Goal: Information Seeking & Learning: Check status

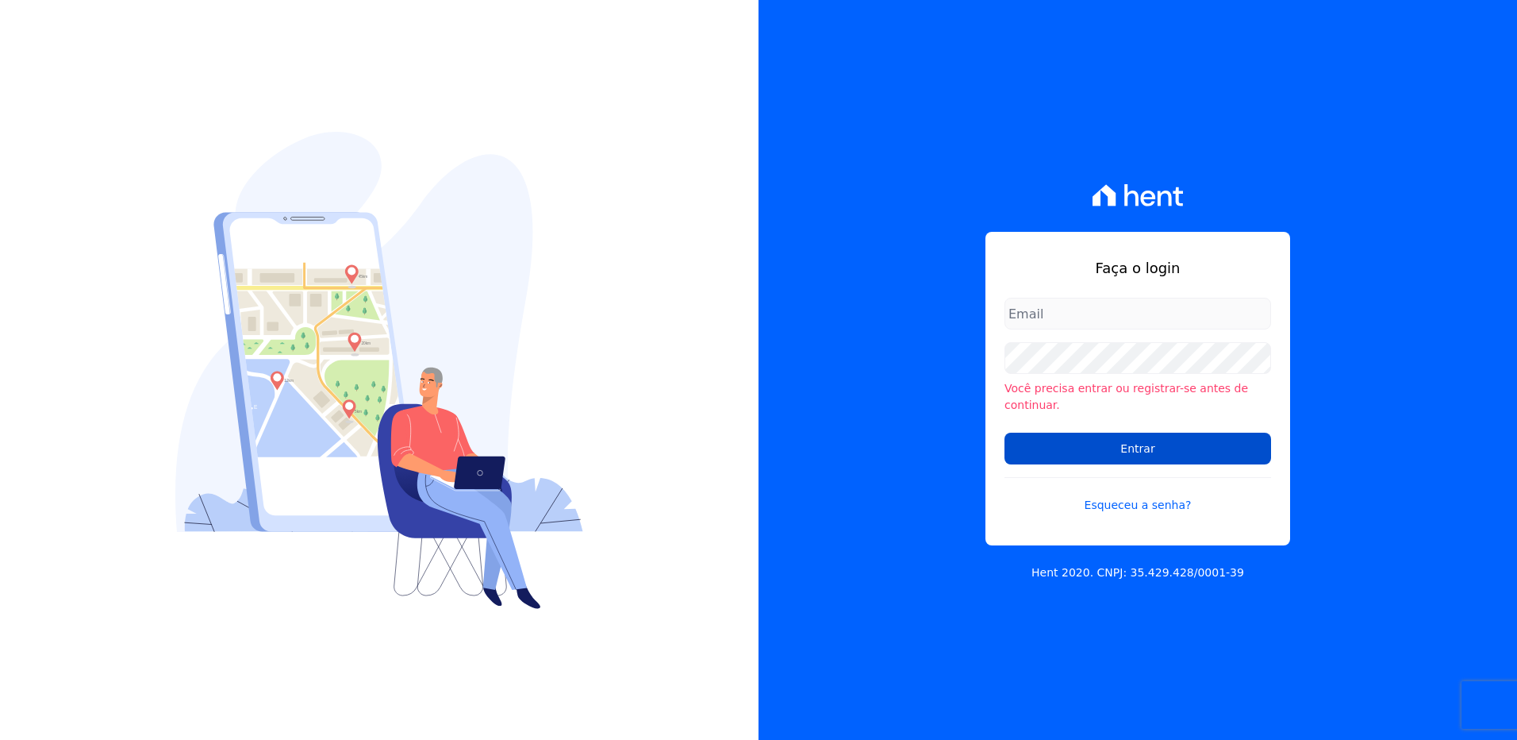
type input "[PERSON_NAME][EMAIL_ADDRESS][PERSON_NAME][DOMAIN_NAME]"
click at [1092, 440] on input "Entrar" at bounding box center [1138, 448] width 267 height 32
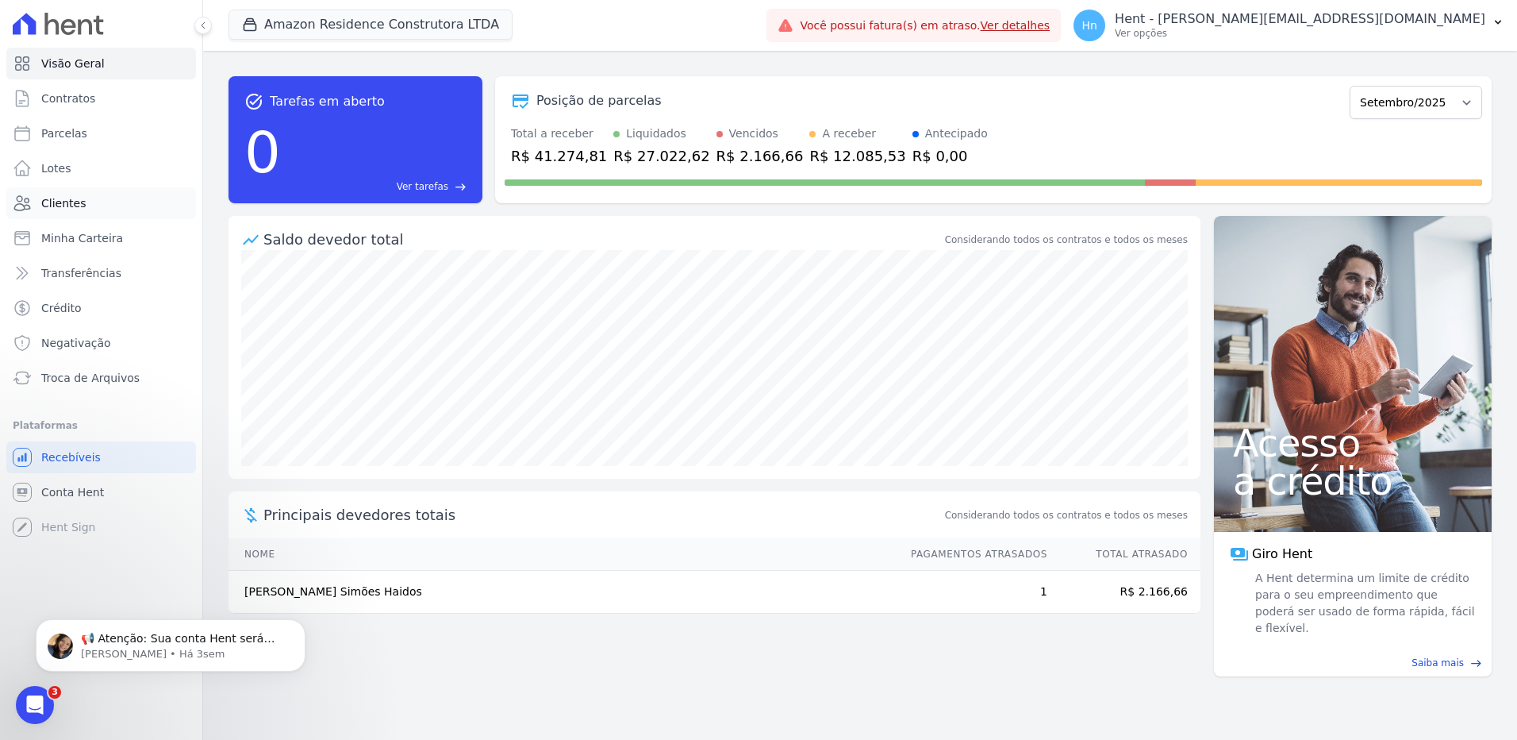
click at [65, 204] on span "Clientes" at bounding box center [63, 203] width 44 height 16
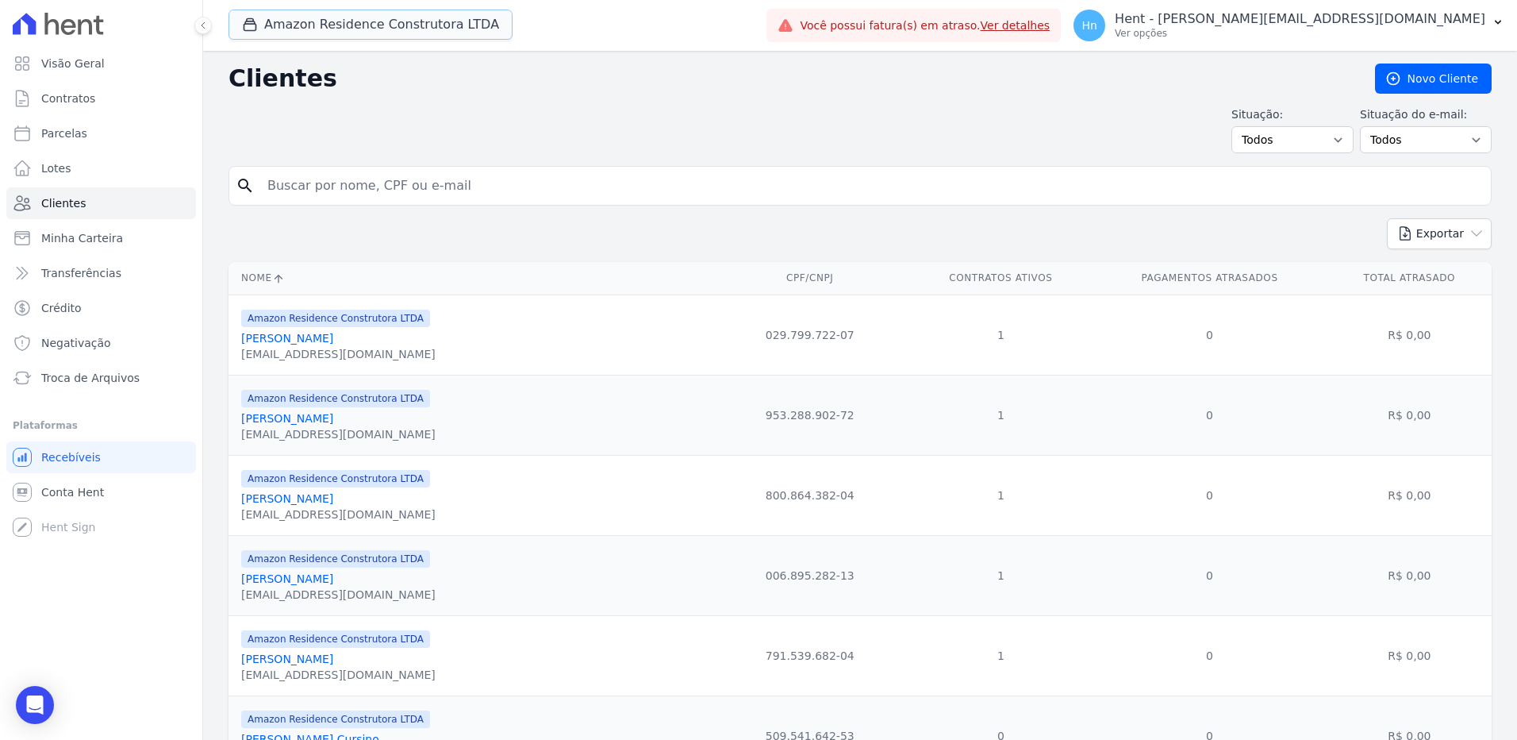
click at [428, 24] on button "Amazon Residence Construtora LTDA" at bounding box center [371, 25] width 284 height 30
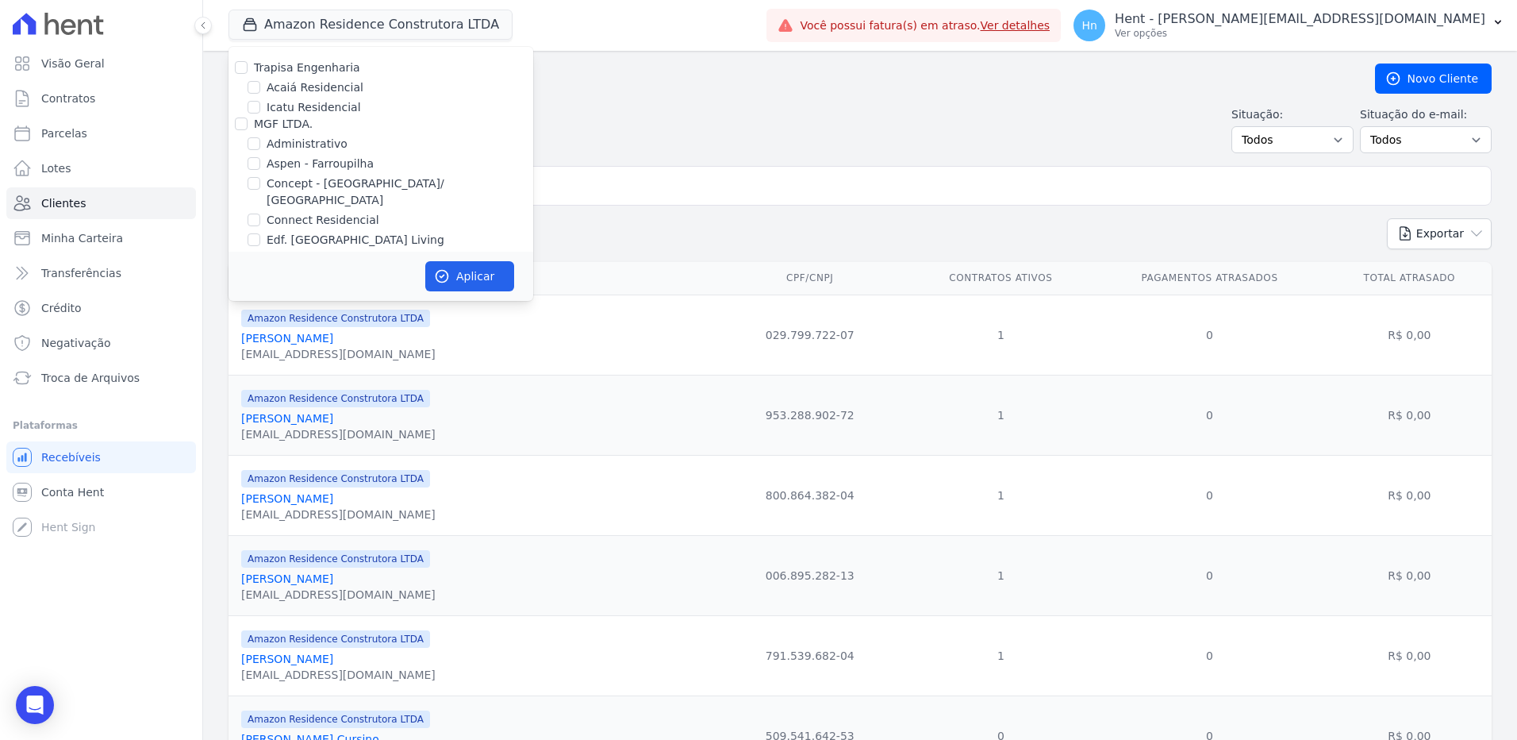
scroll to position [5182, 0]
click at [283, 274] on label "Mugango - Viva Iguaçu" at bounding box center [330, 282] width 127 height 17
click at [260, 275] on input "Mugango - Viva Iguaçu" at bounding box center [254, 281] width 13 height 13
checkbox input "true"
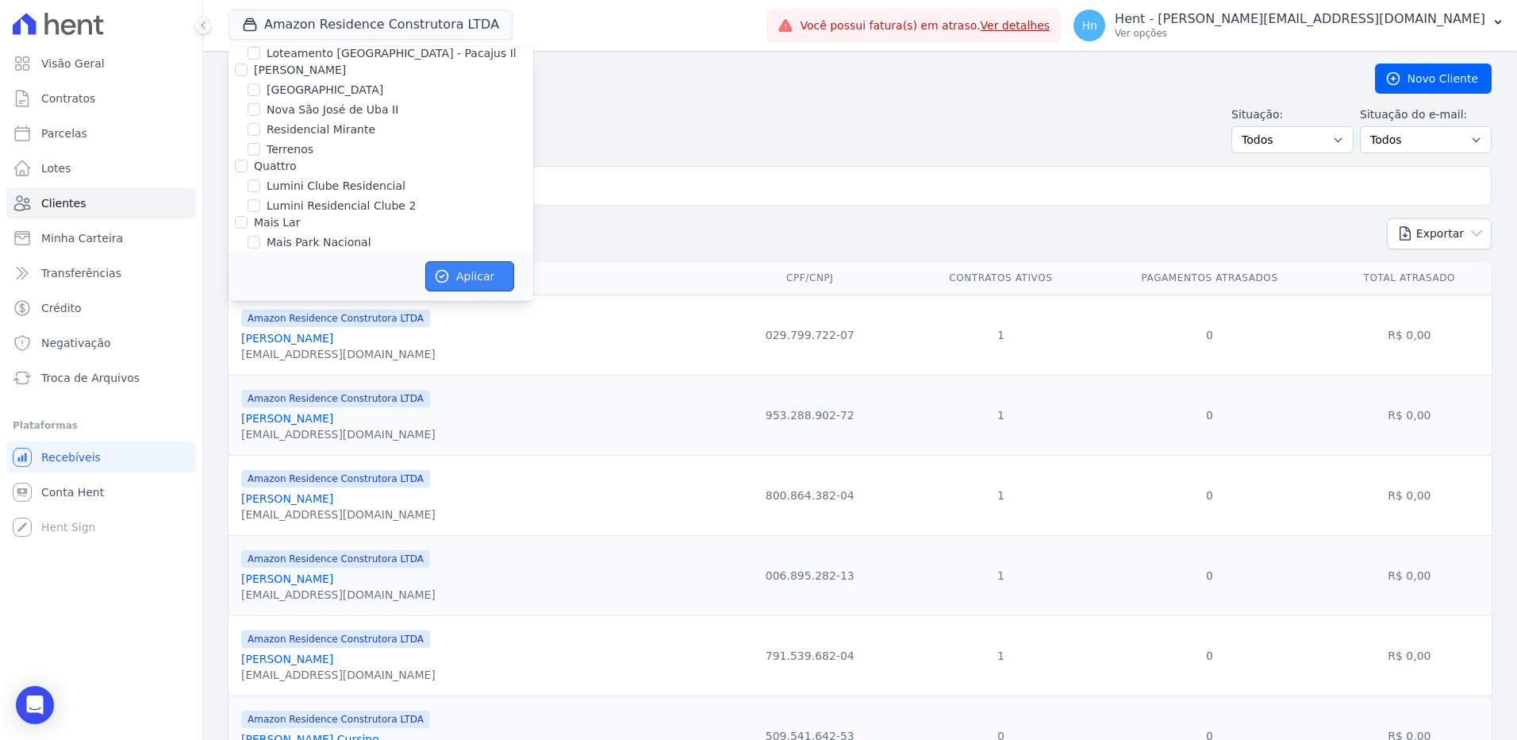
click at [480, 278] on button "Aplicar" at bounding box center [469, 276] width 89 height 30
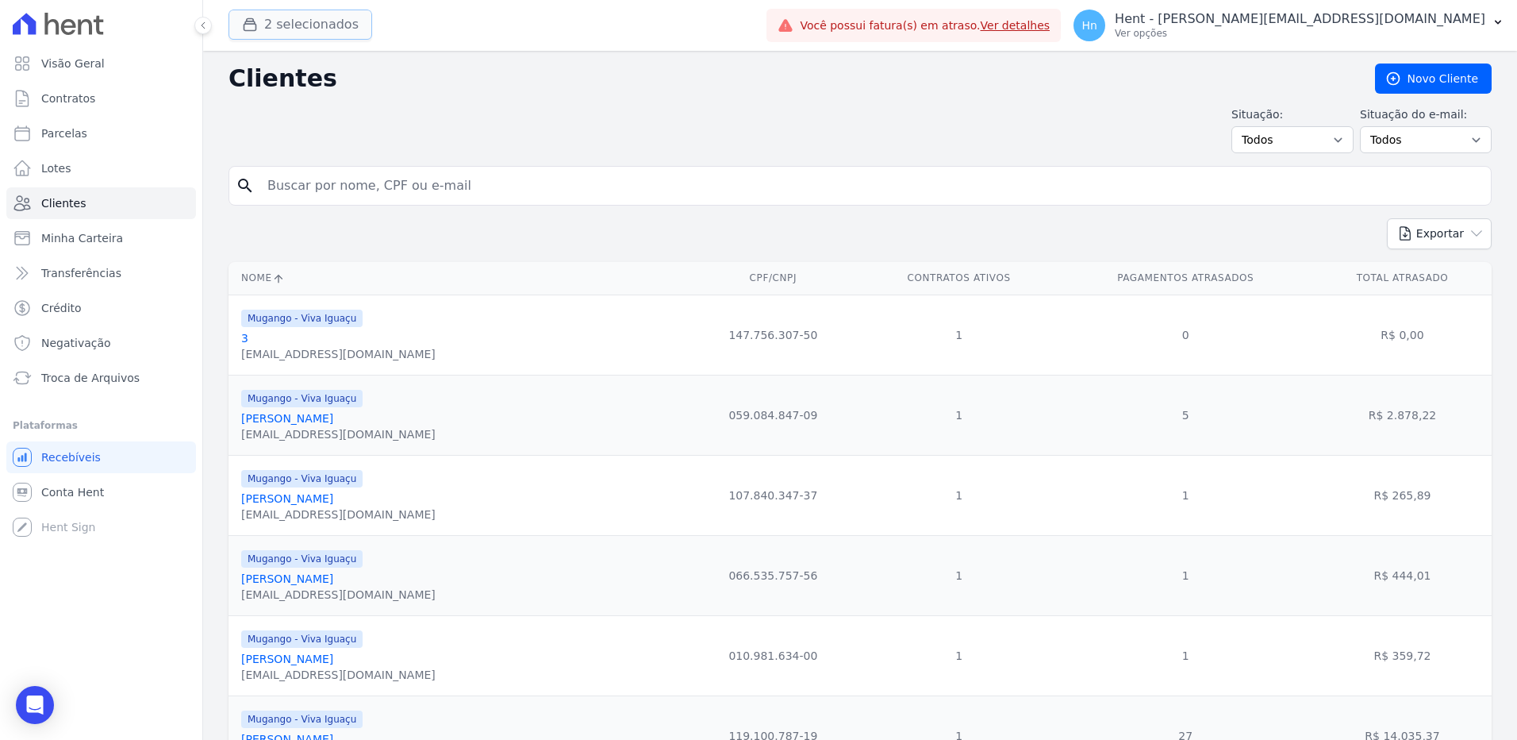
click at [319, 35] on button "2 selecionados" at bounding box center [301, 25] width 144 height 30
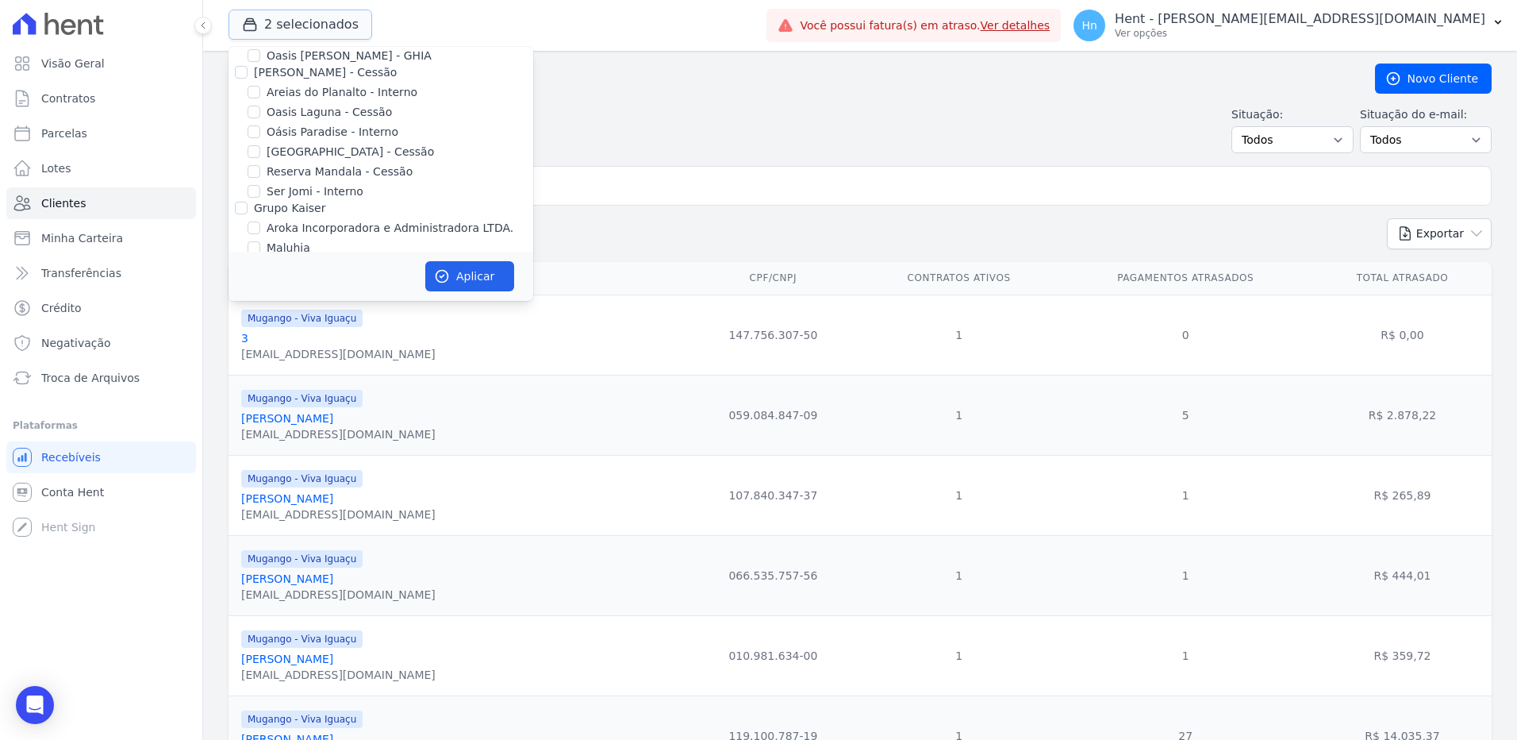
scroll to position [778, 0]
click at [243, 141] on input "Amazon Residence Construtora LTDA" at bounding box center [241, 147] width 13 height 13
checkbox input "false"
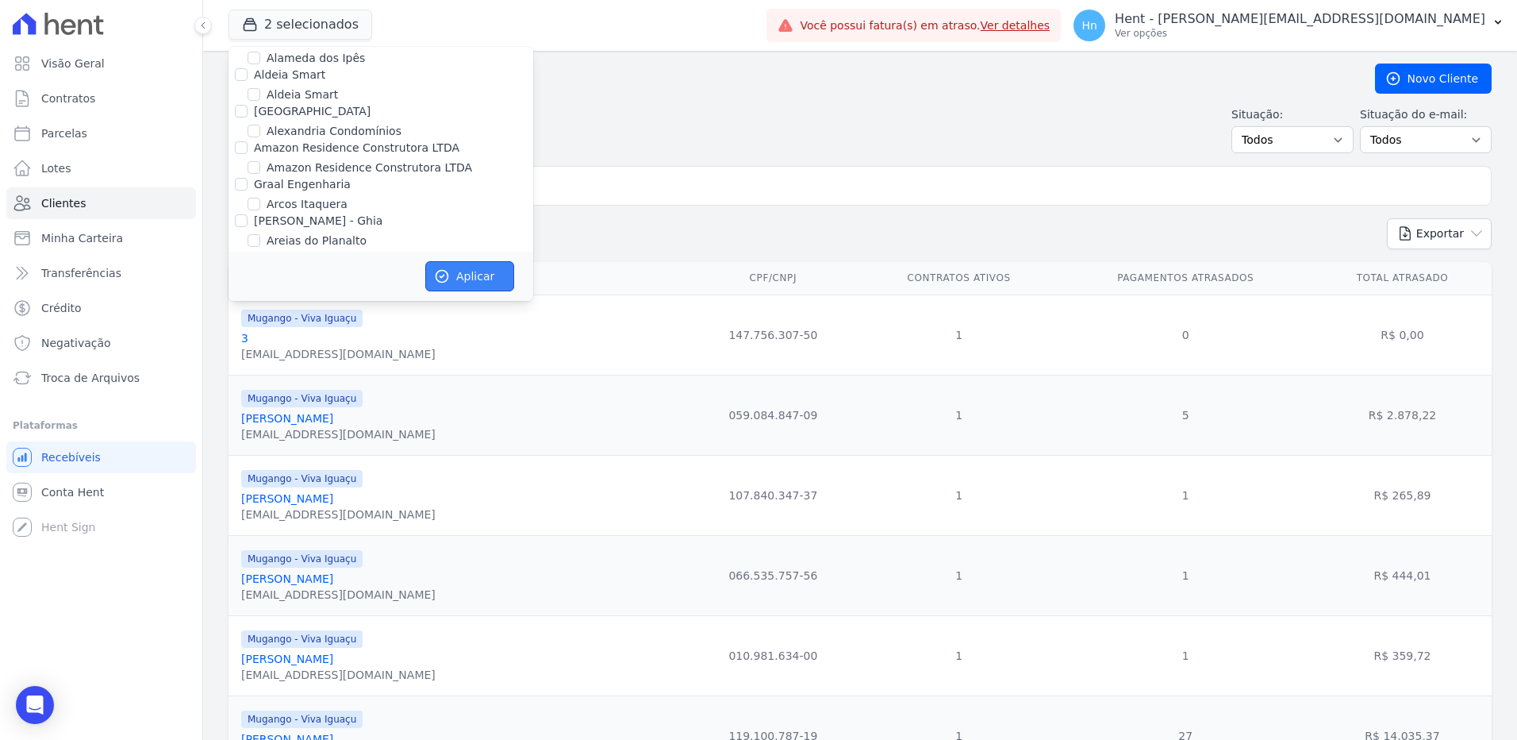
click at [505, 278] on button "Aplicar" at bounding box center [469, 276] width 89 height 30
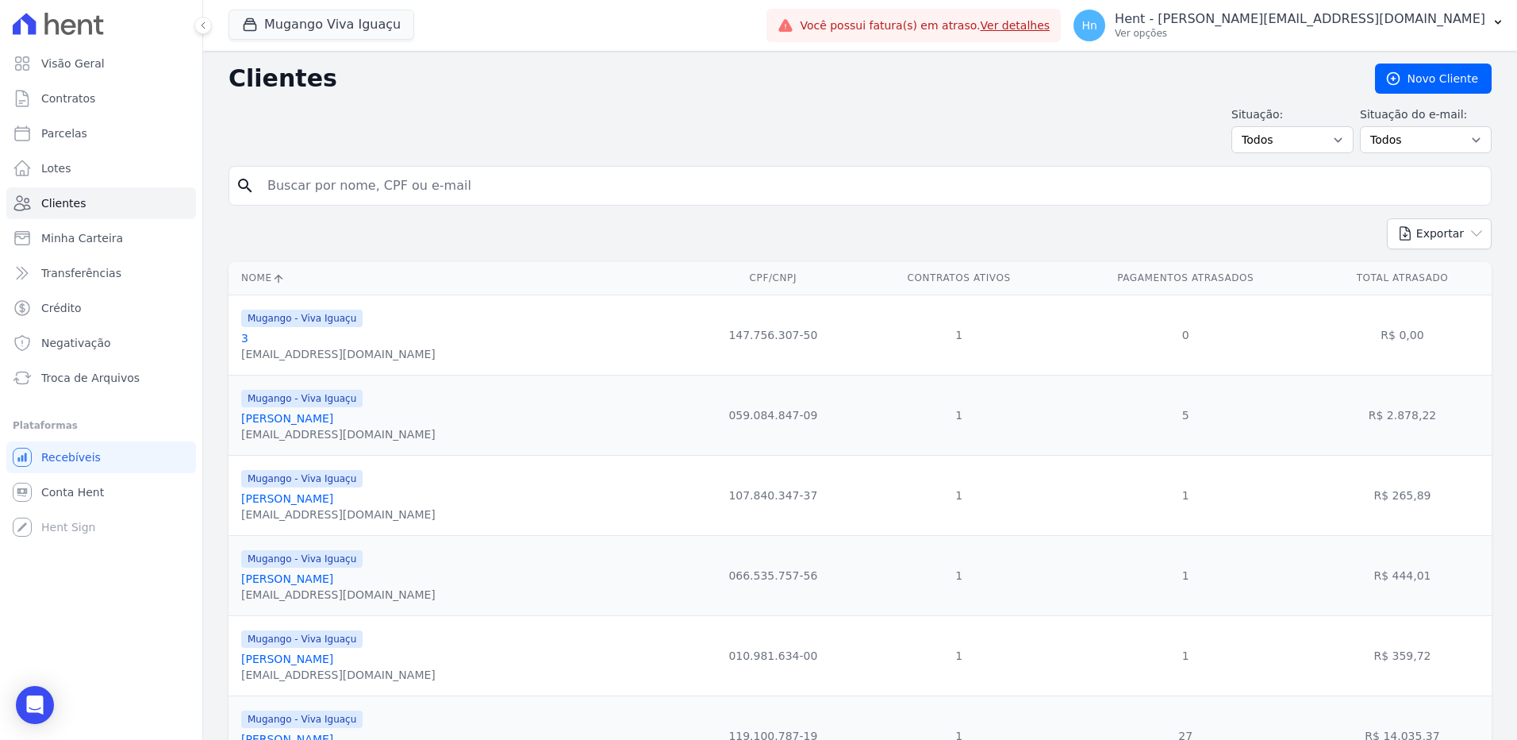
click at [305, 186] on input "search" at bounding box center [871, 186] width 1227 height 32
paste input "THIAGO [PERSON_NAME]"
type input "THIAGO [PERSON_NAME]"
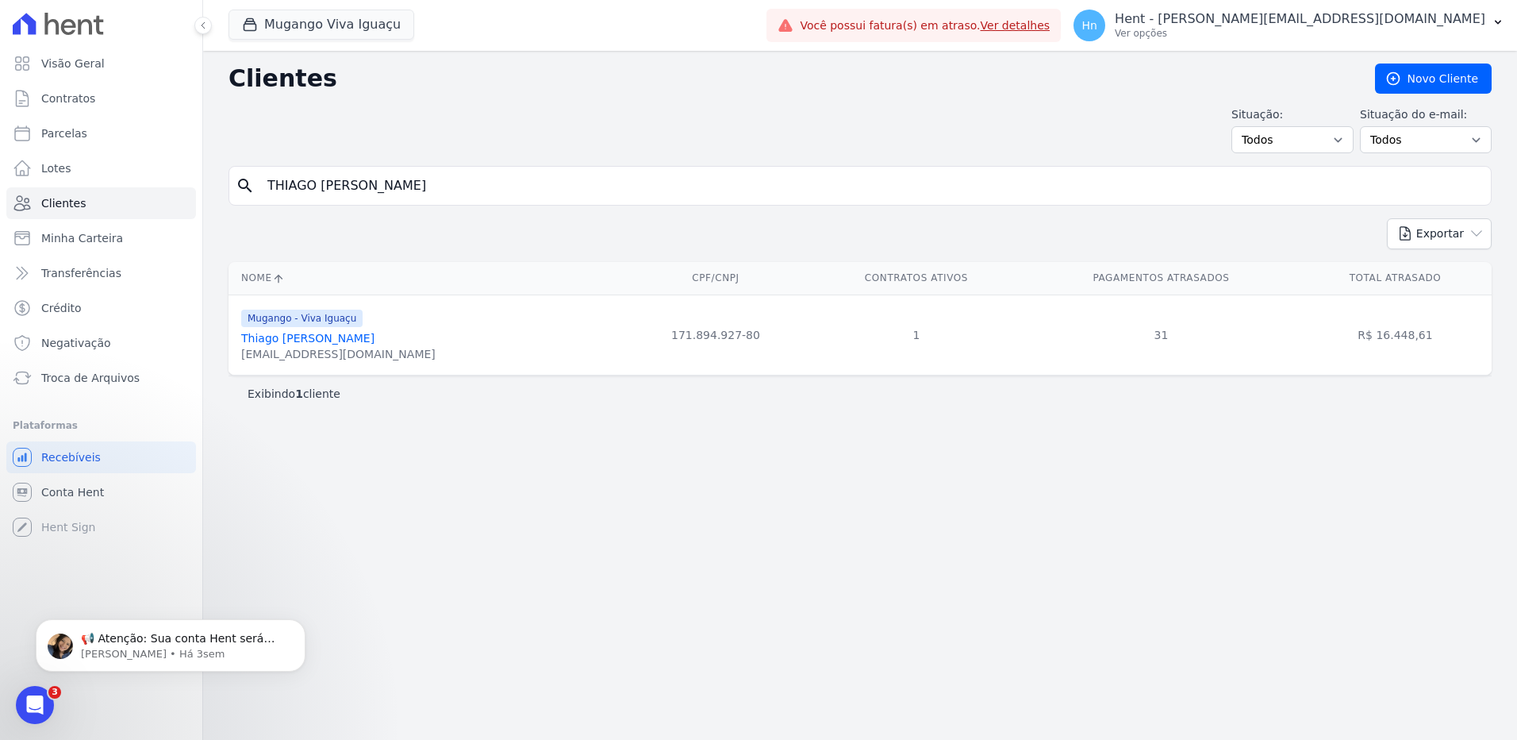
click at [296, 338] on link "Thiago [PERSON_NAME]" at bounding box center [307, 338] width 133 height 13
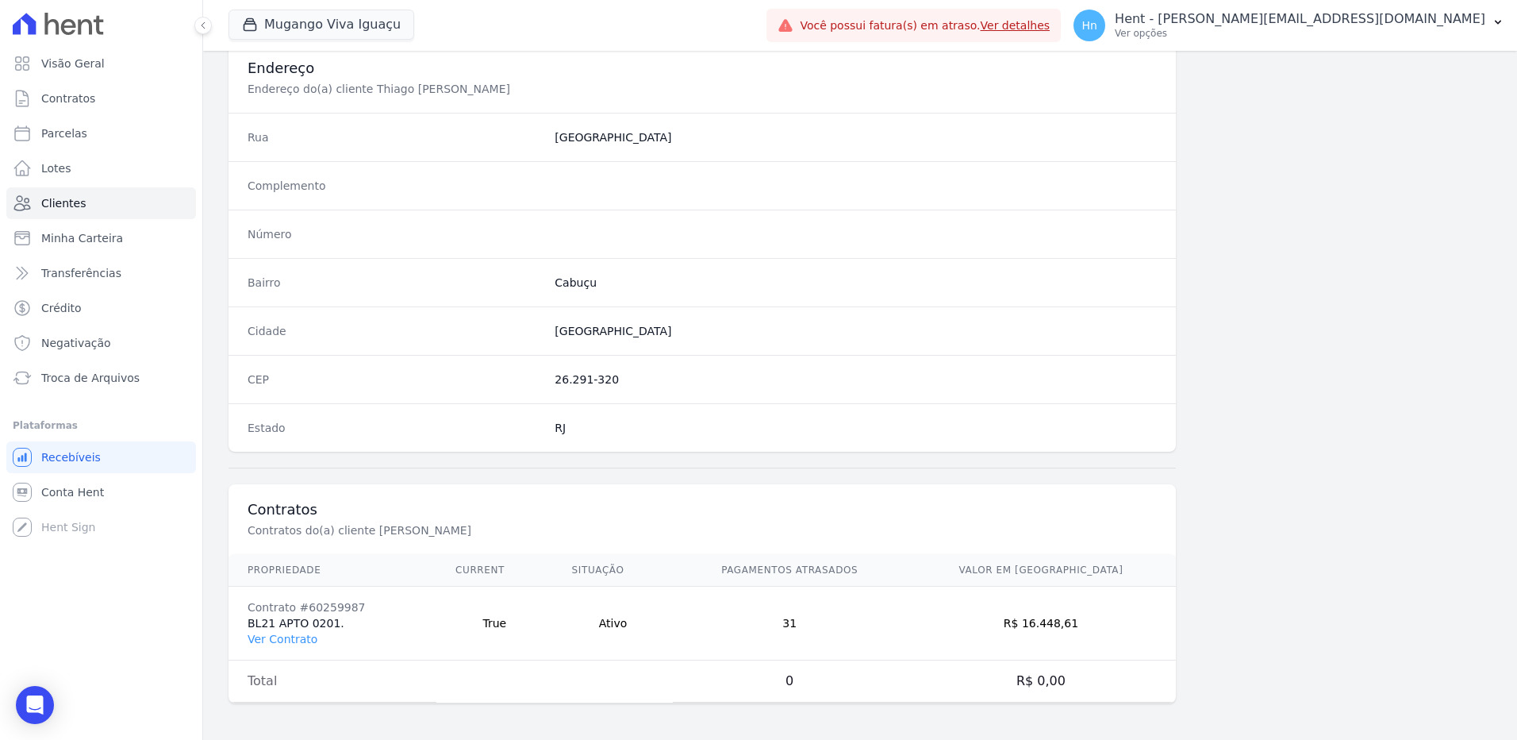
scroll to position [745, 0]
click at [294, 640] on link "Ver Contrato" at bounding box center [283, 637] width 70 height 13
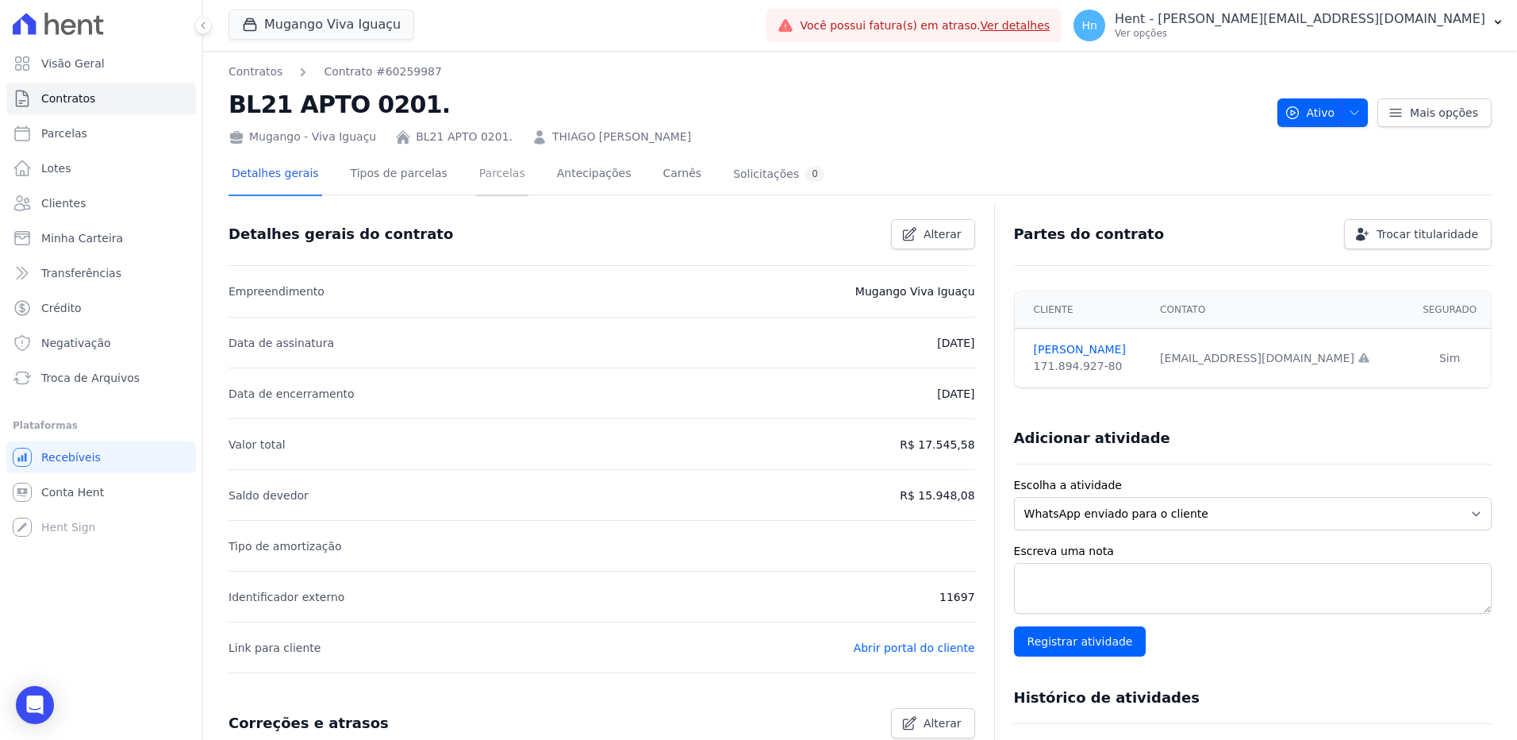
click at [477, 171] on link "Parcelas" at bounding box center [502, 175] width 52 height 42
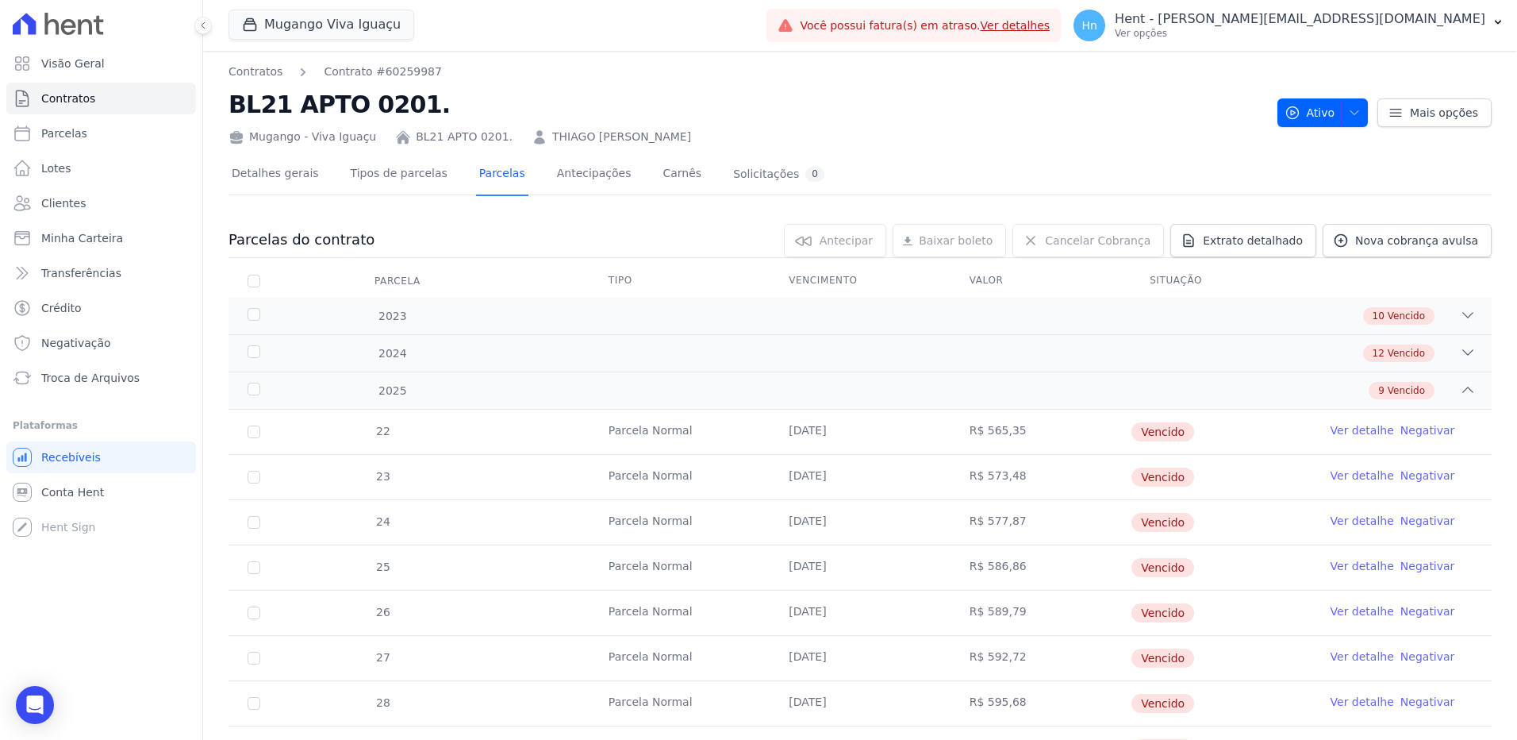
scroll to position [124, 0]
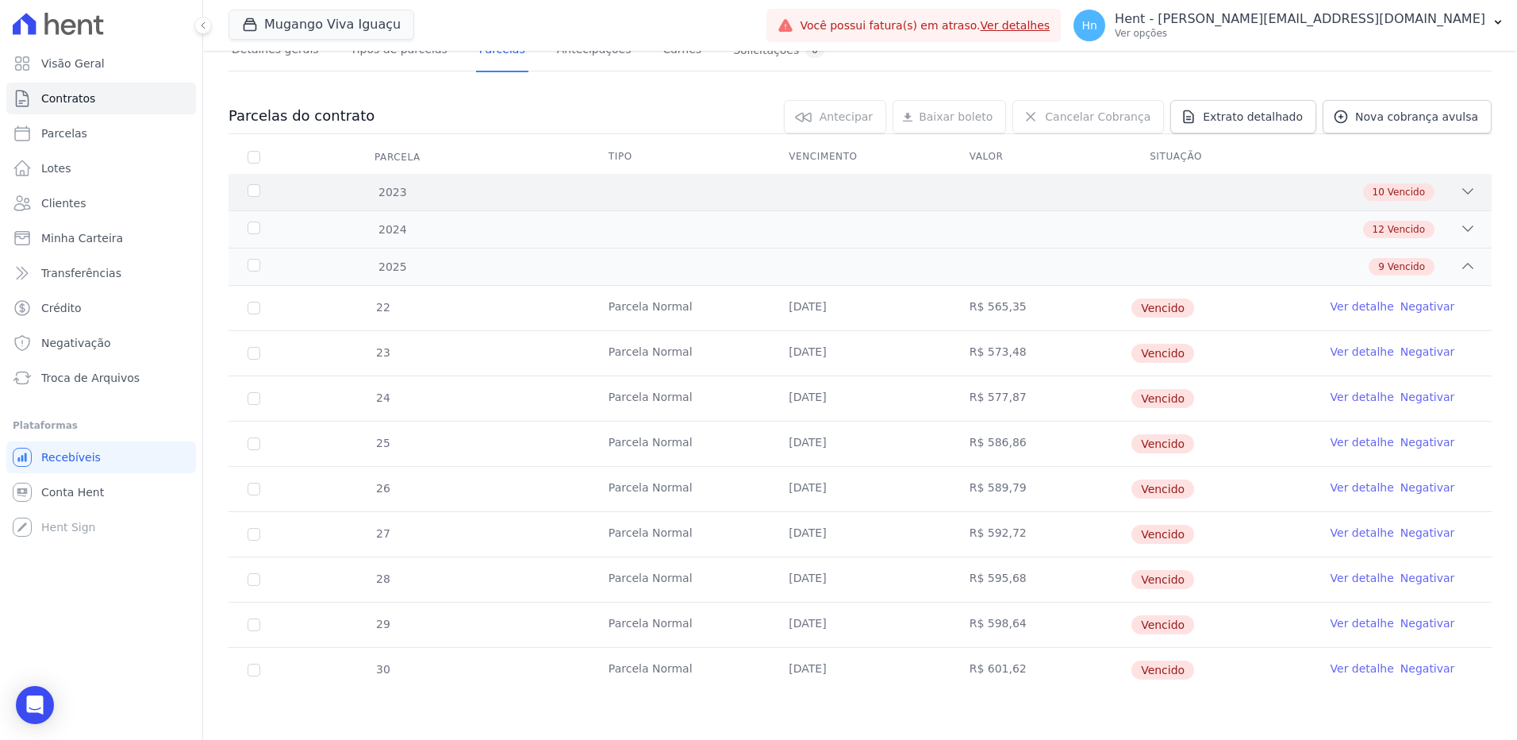
click at [1460, 190] on icon at bounding box center [1468, 191] width 16 height 16
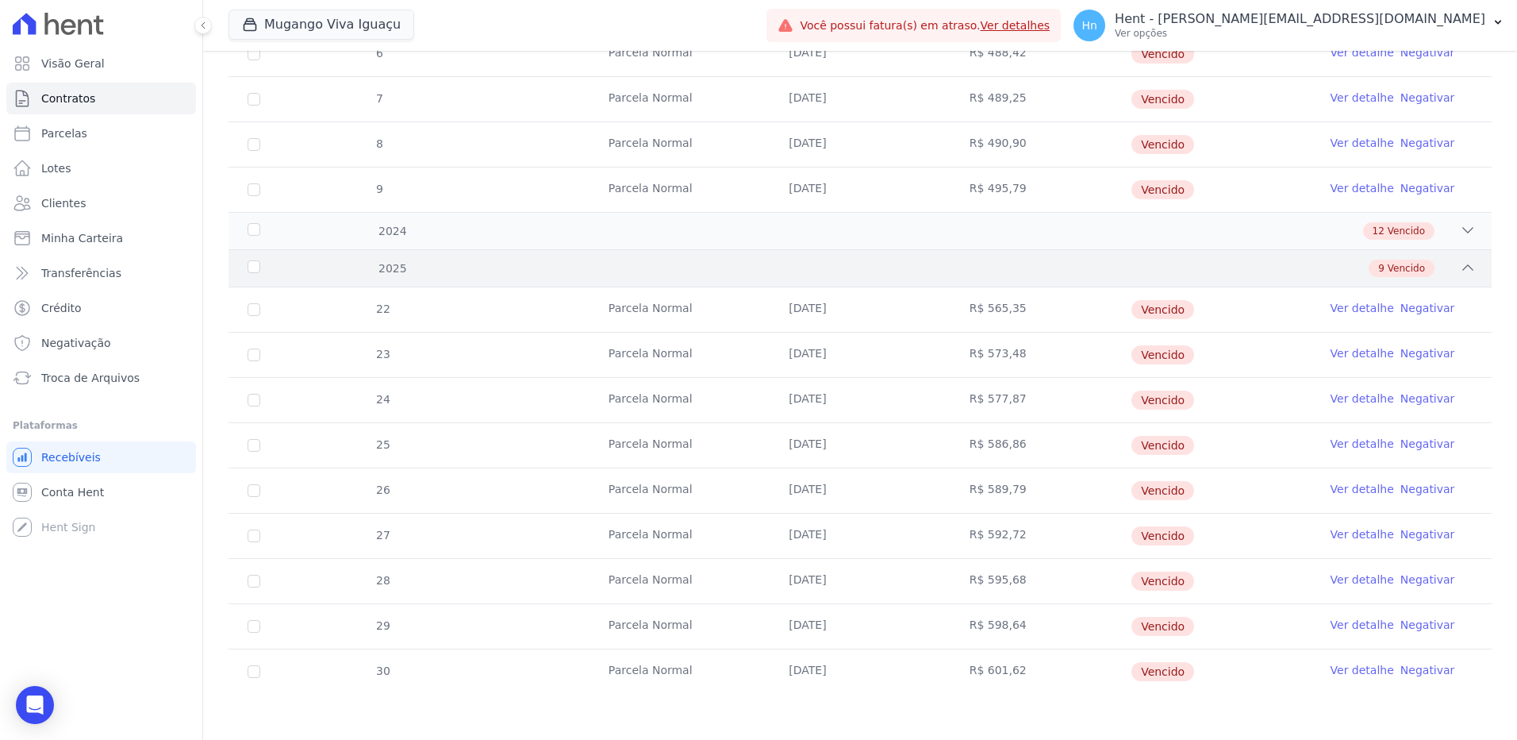
scroll to position [576, 0]
click at [1463, 229] on icon at bounding box center [1468, 228] width 10 height 5
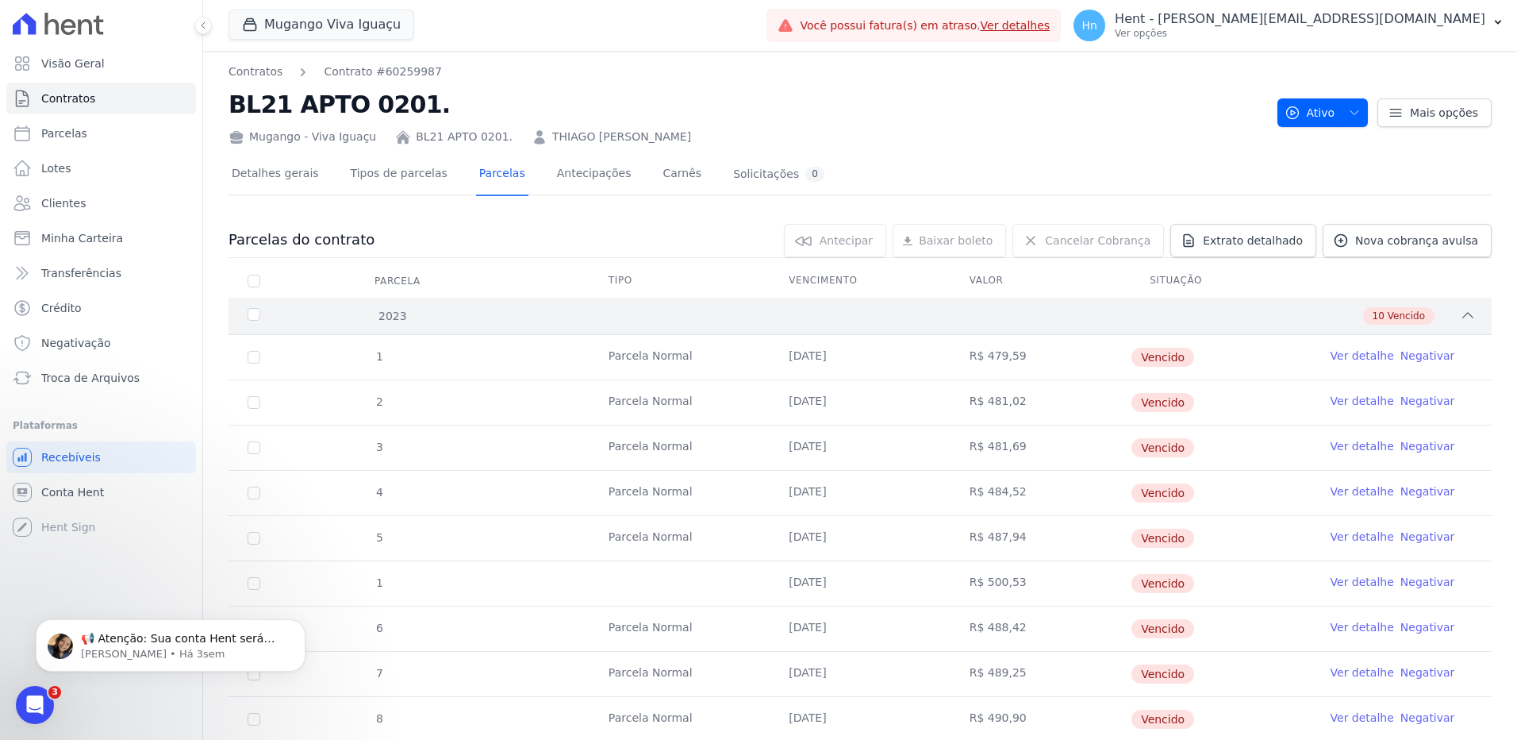
scroll to position [0, 0]
click at [413, 172] on link "Tipos de parcelas" at bounding box center [399, 175] width 103 height 42
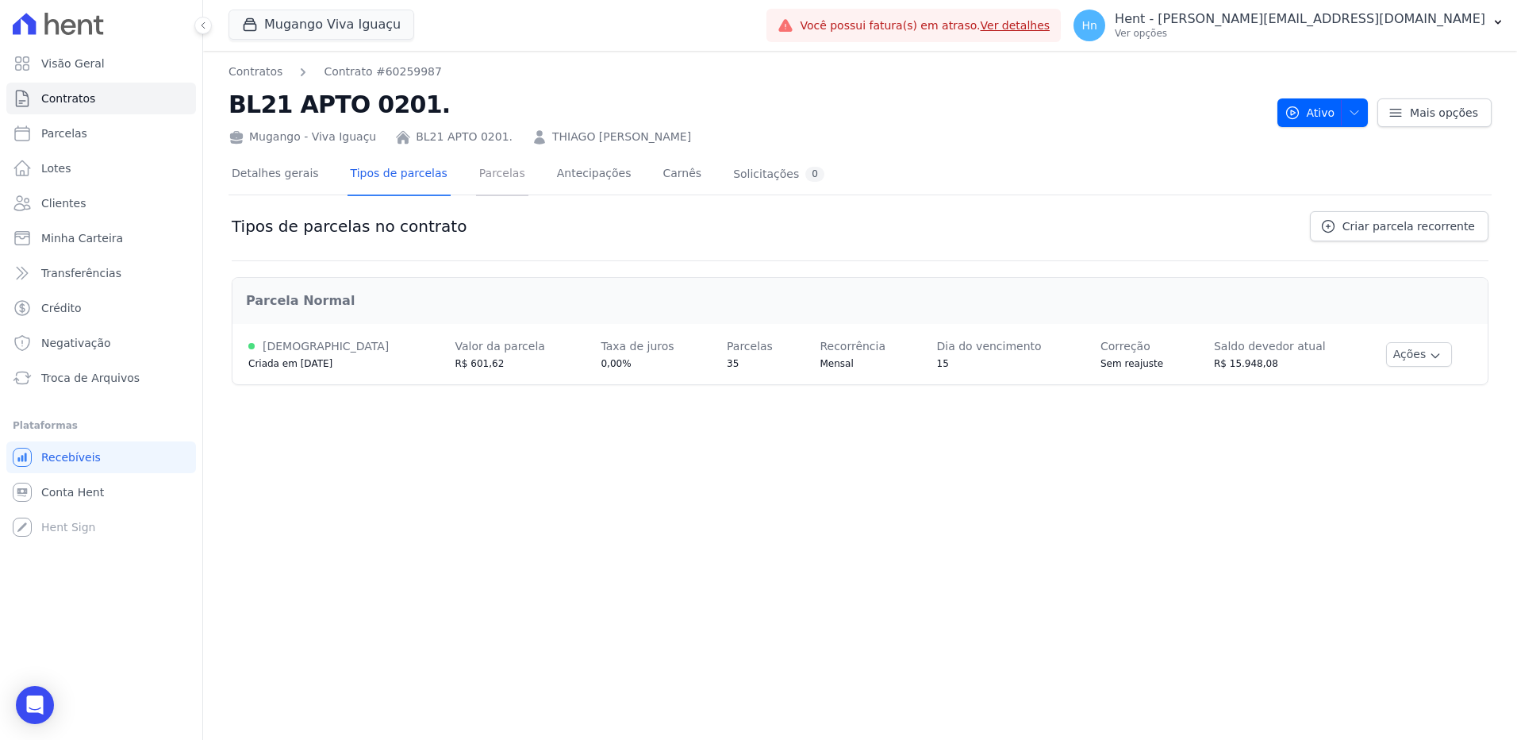
click at [476, 172] on link "Parcelas" at bounding box center [502, 175] width 52 height 42
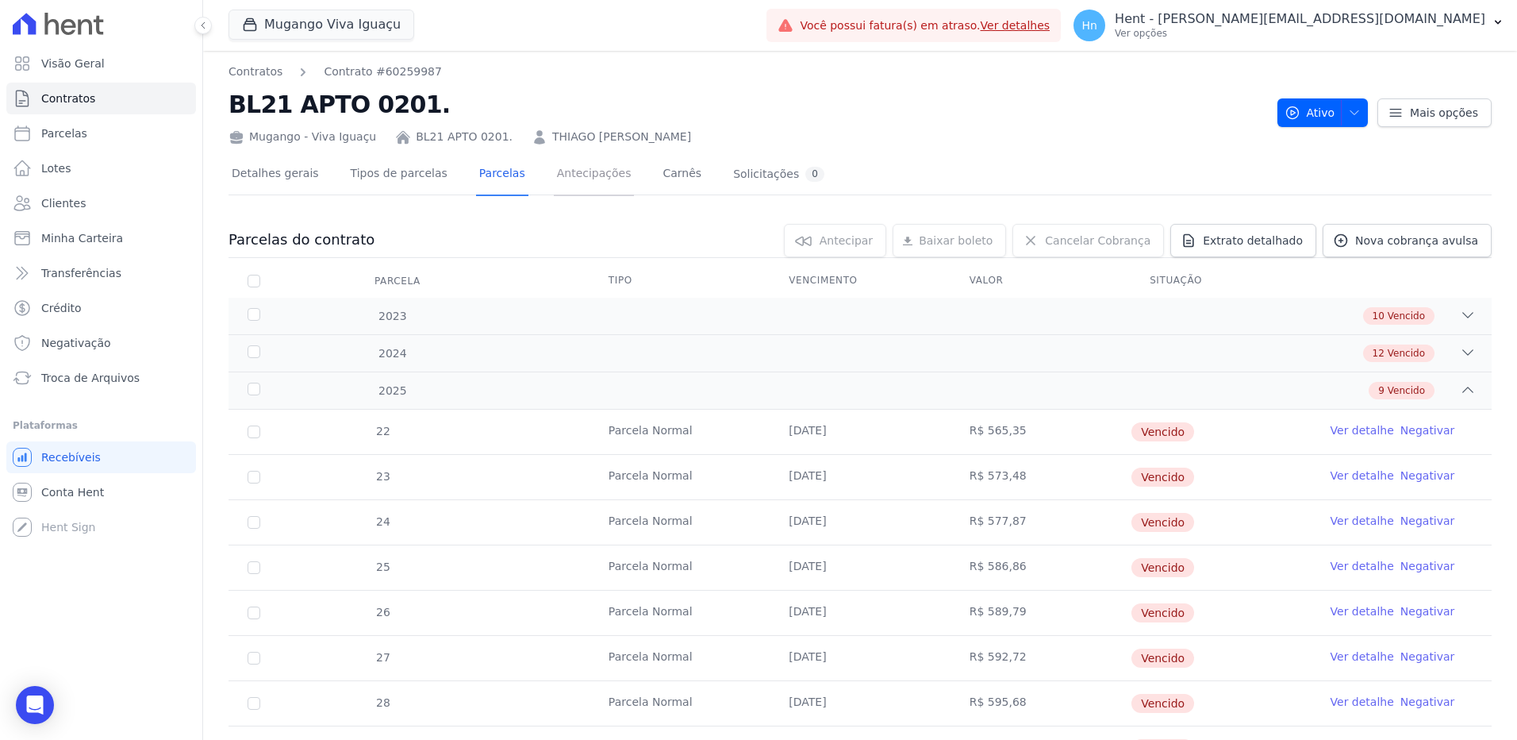
click at [559, 172] on link "Antecipações" at bounding box center [594, 175] width 81 height 42
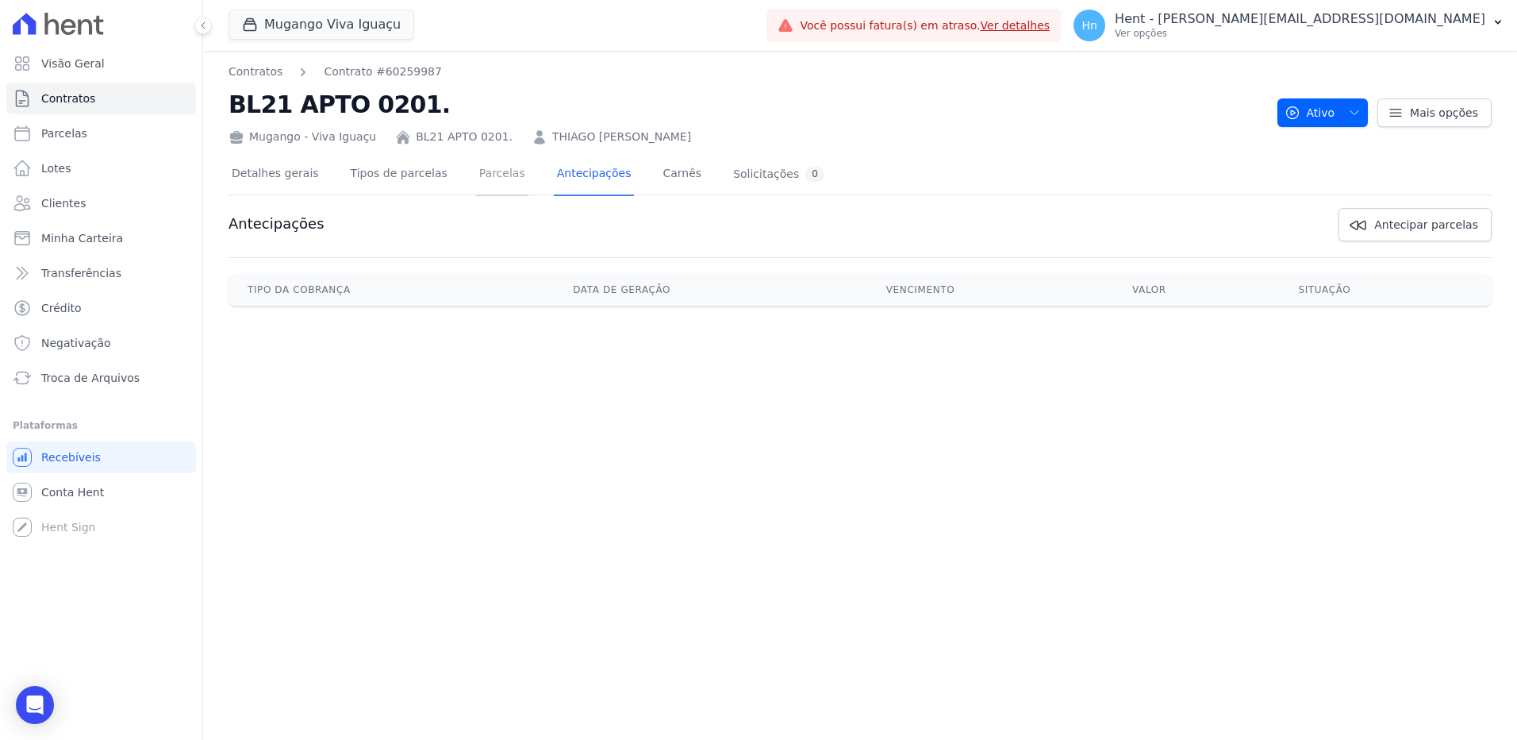
click at [486, 176] on link "Parcelas" at bounding box center [502, 175] width 52 height 42
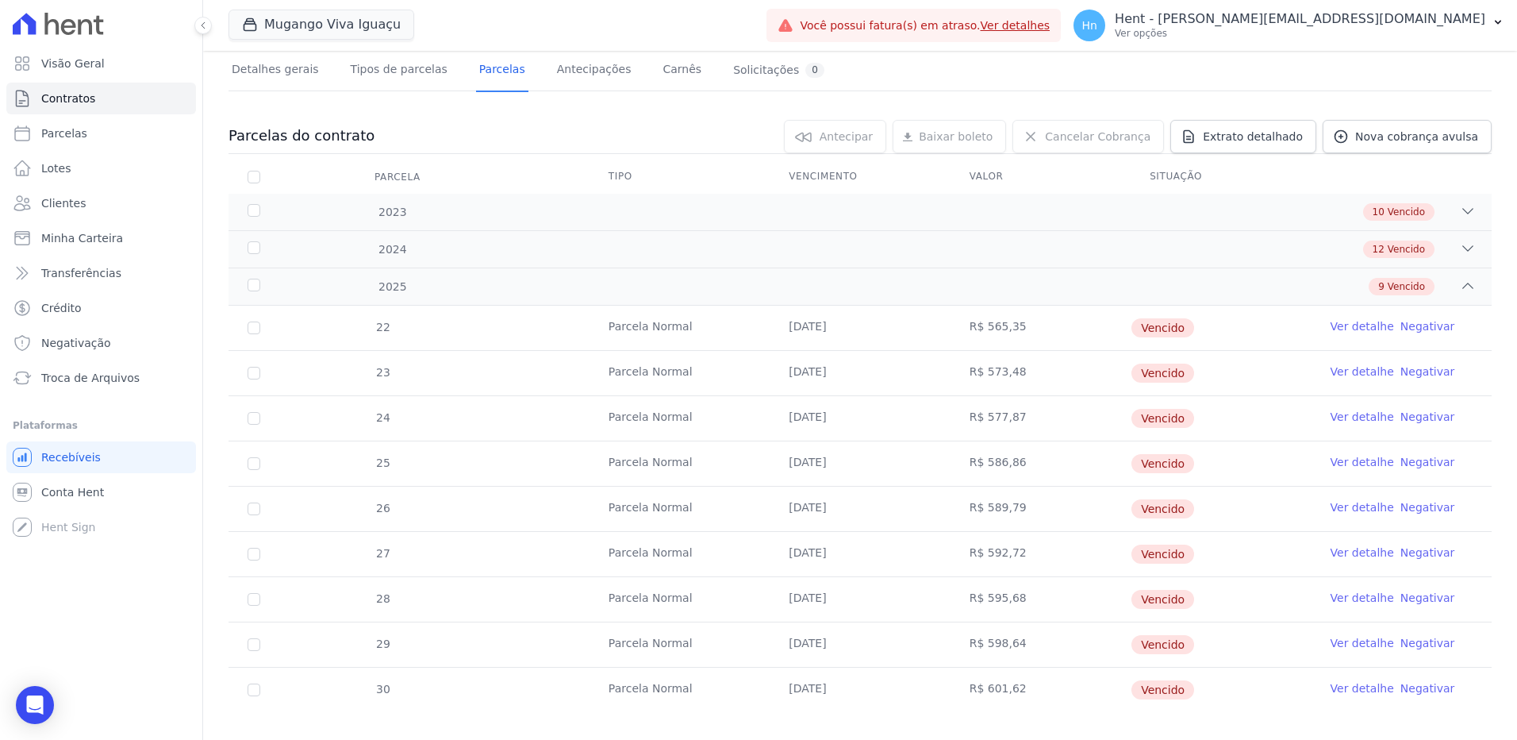
scroll to position [124, 0]
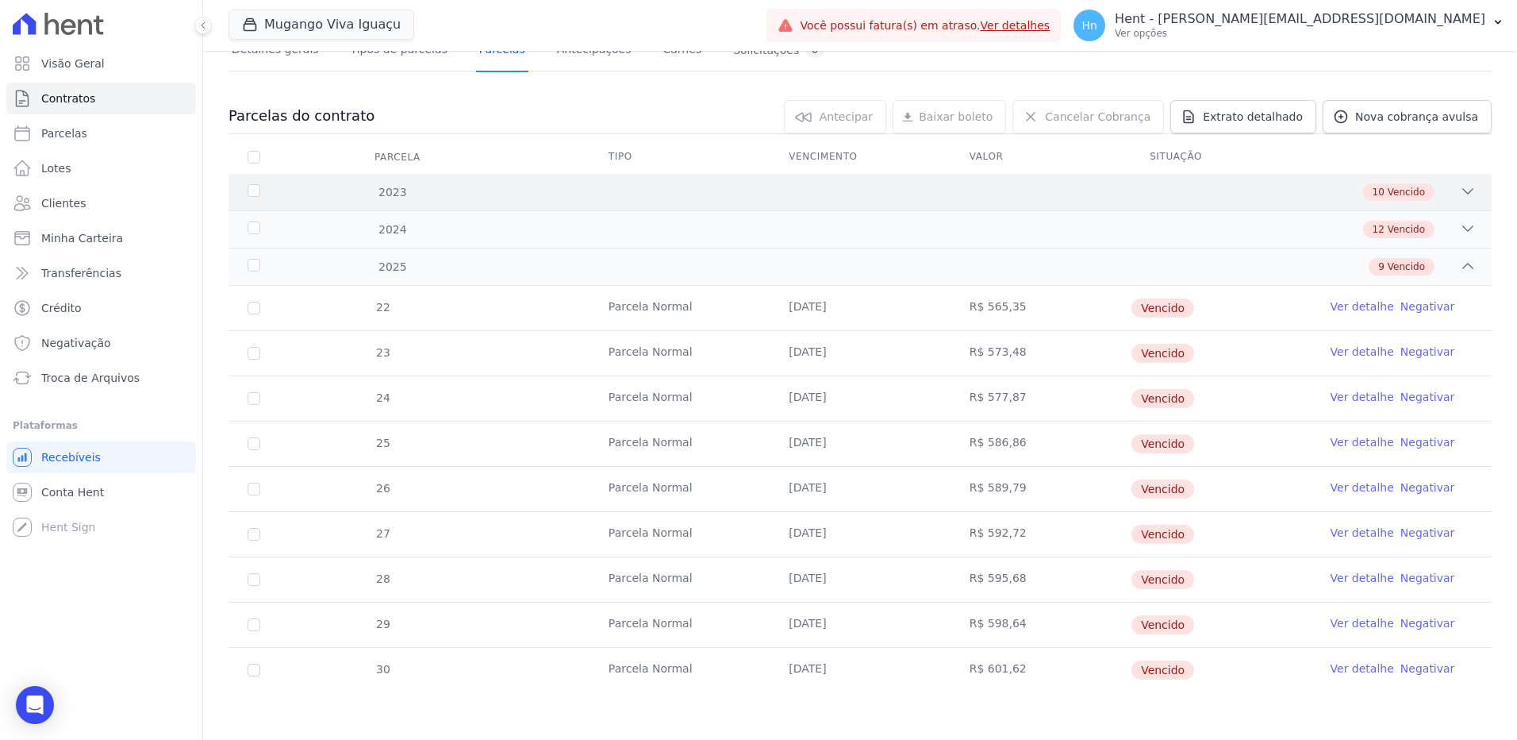
click at [394, 188] on div "10 Vencido" at bounding box center [922, 191] width 1108 height 17
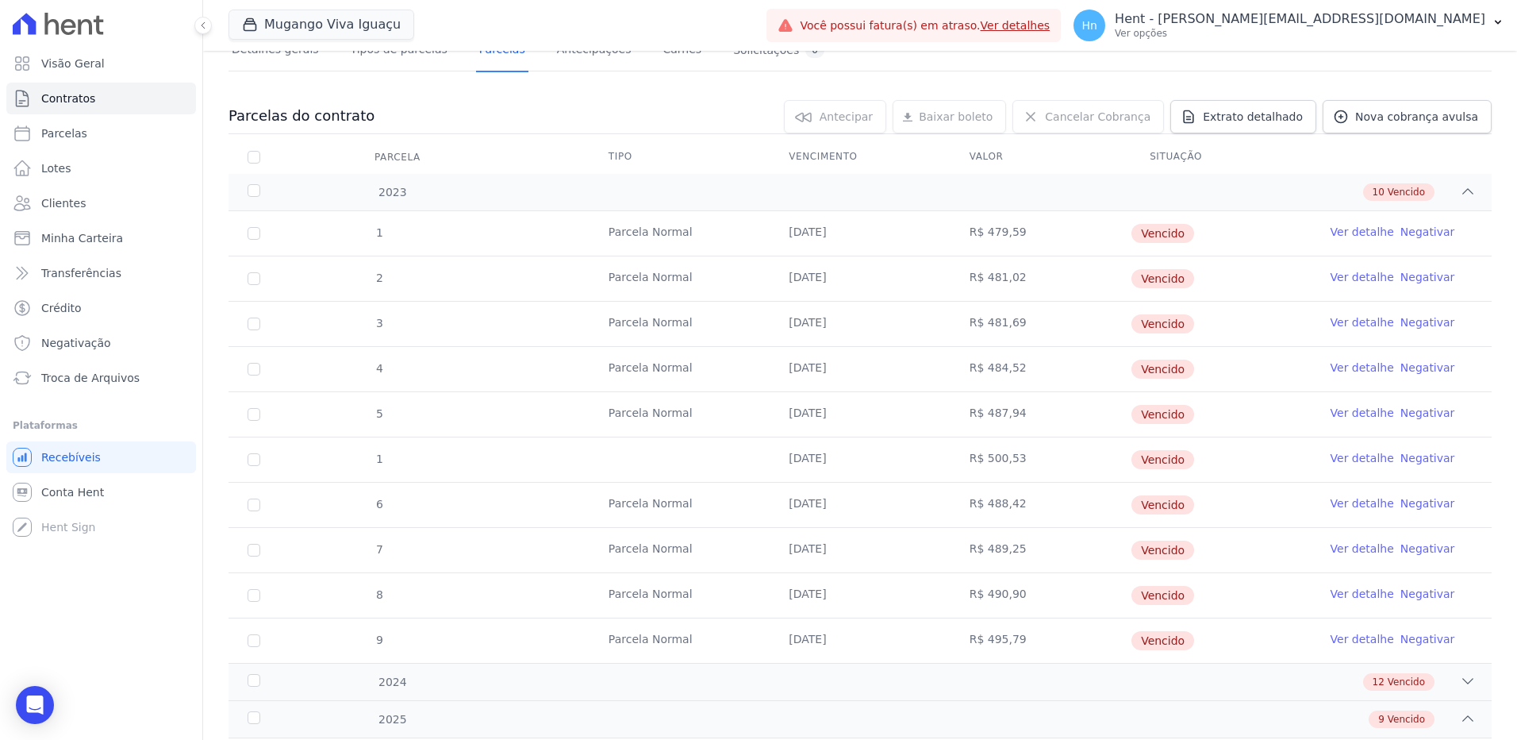
drag, startPoint x: 781, startPoint y: 231, endPoint x: 1464, endPoint y: 235, distance: 683.2
click at [1464, 235] on tr "1 [GEOGRAPHIC_DATA] [DATE] R$ 479,59 [GEOGRAPHIC_DATA] Ver detalhe Negativar" at bounding box center [860, 233] width 1263 height 44
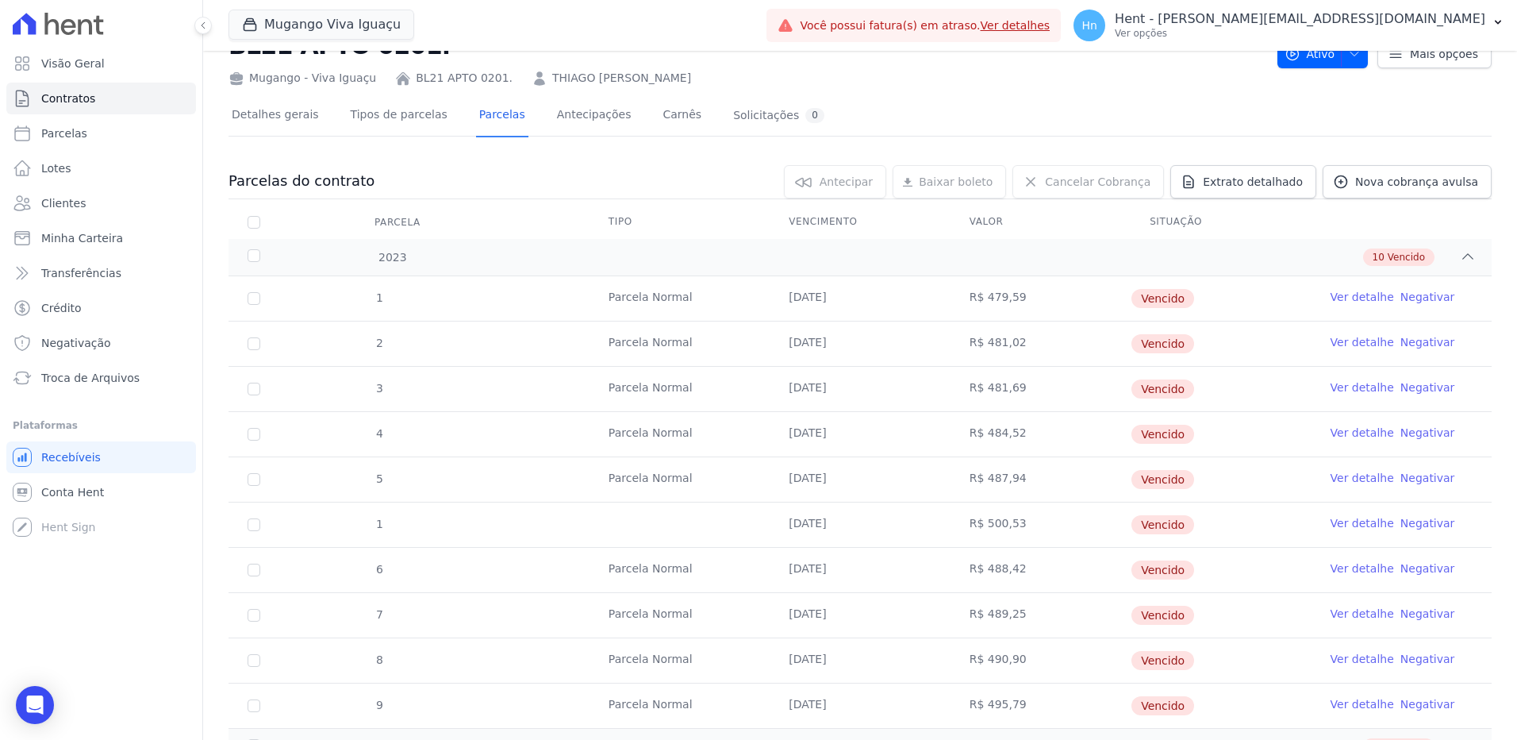
scroll to position [54, 0]
